Goal: Register for event/course

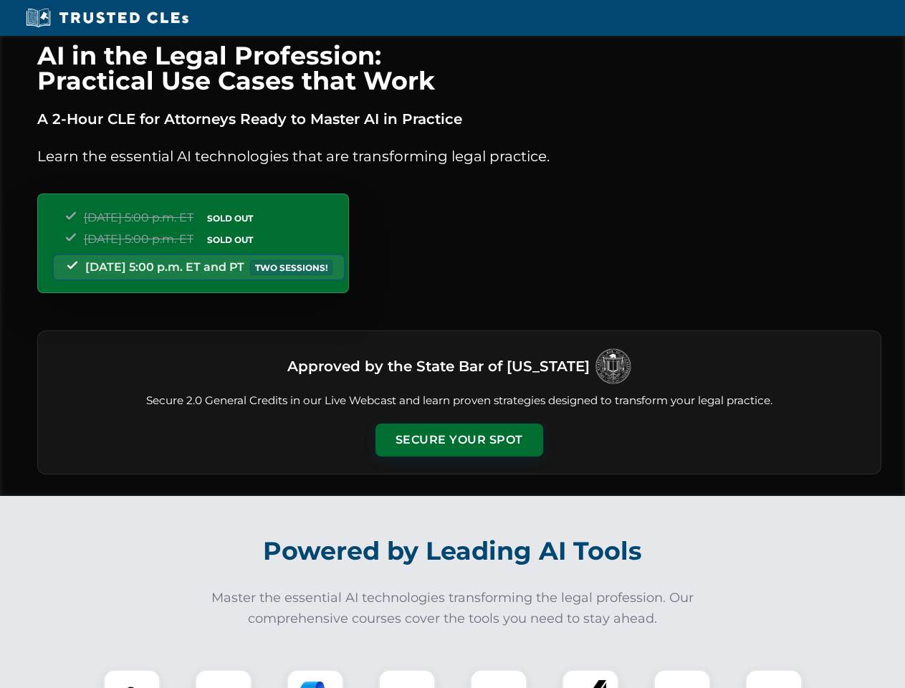
click at [459, 440] on button "Secure Your Spot" at bounding box center [460, 440] width 168 height 33
click at [132, 679] on img at bounding box center [132, 698] width 42 height 42
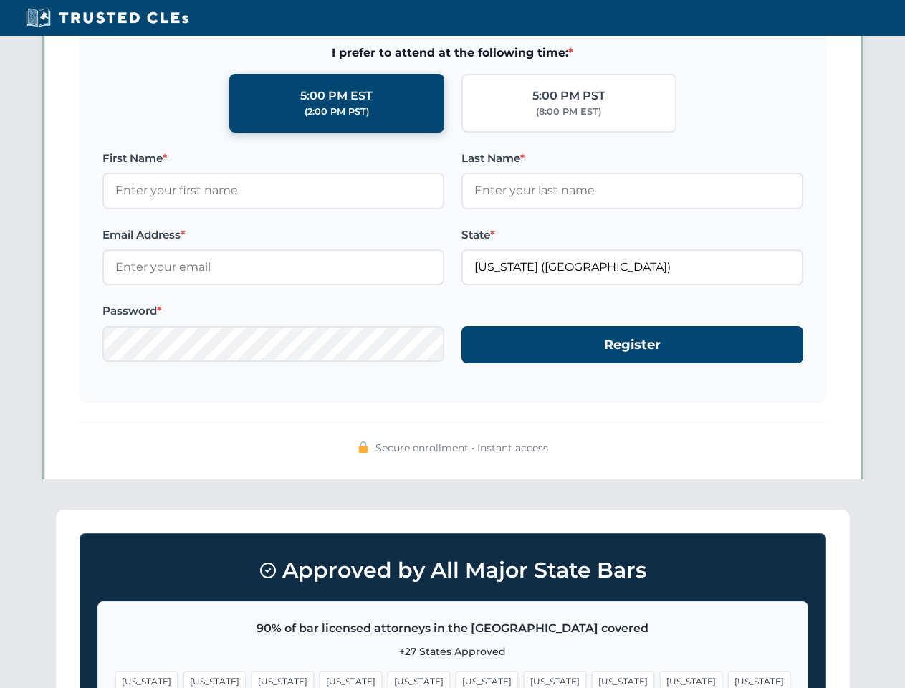
click at [524, 679] on span "[US_STATE]" at bounding box center [555, 681] width 62 height 21
click at [660, 679] on span "[US_STATE]" at bounding box center [691, 681] width 62 height 21
